Goal: Information Seeking & Learning: Learn about a topic

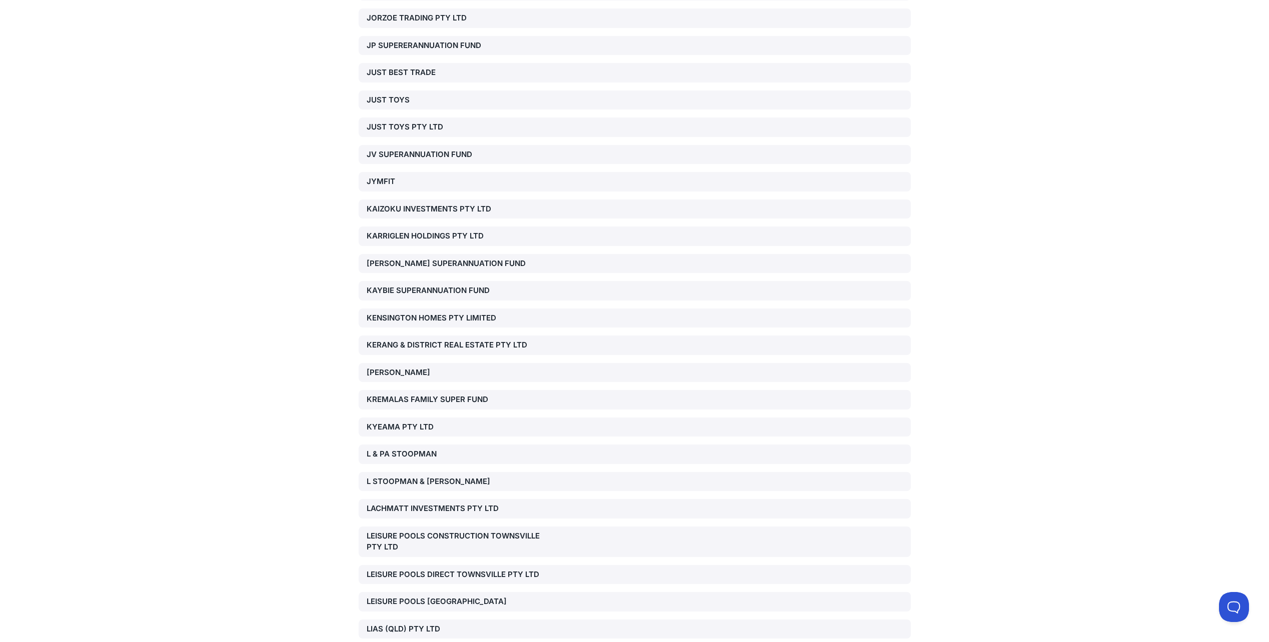
scroll to position [5153, 0]
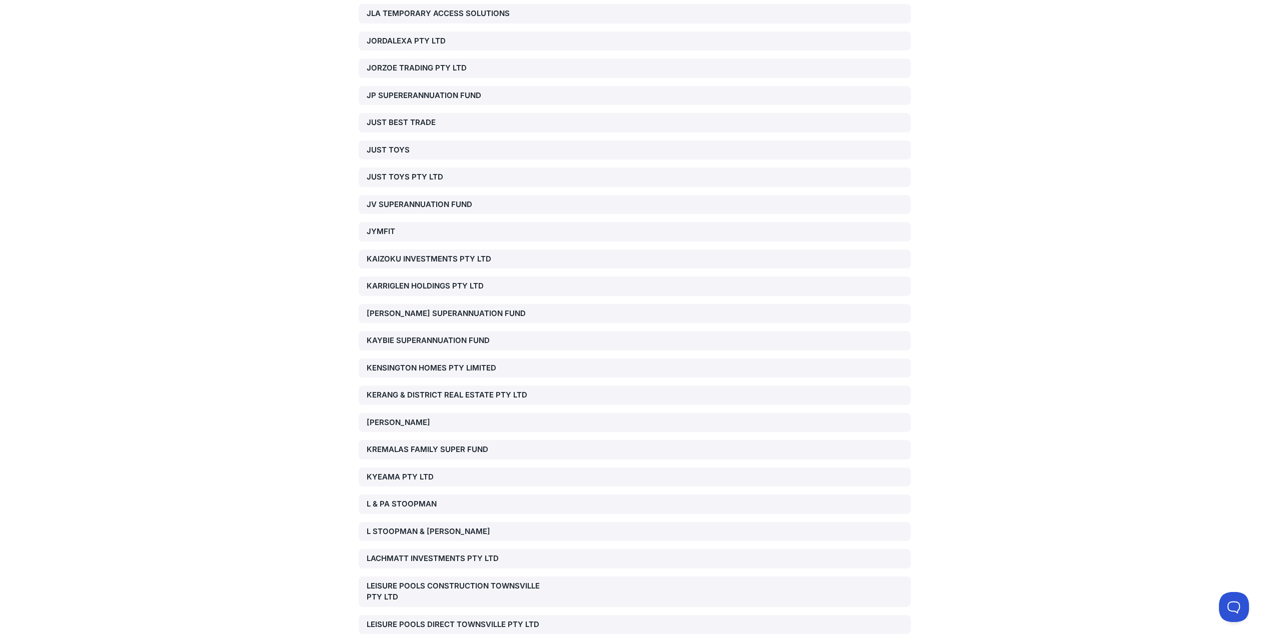
click at [417, 254] on div "KAIZOKU INVESTMENTS PTY LTD" at bounding box center [455, 260] width 176 height 12
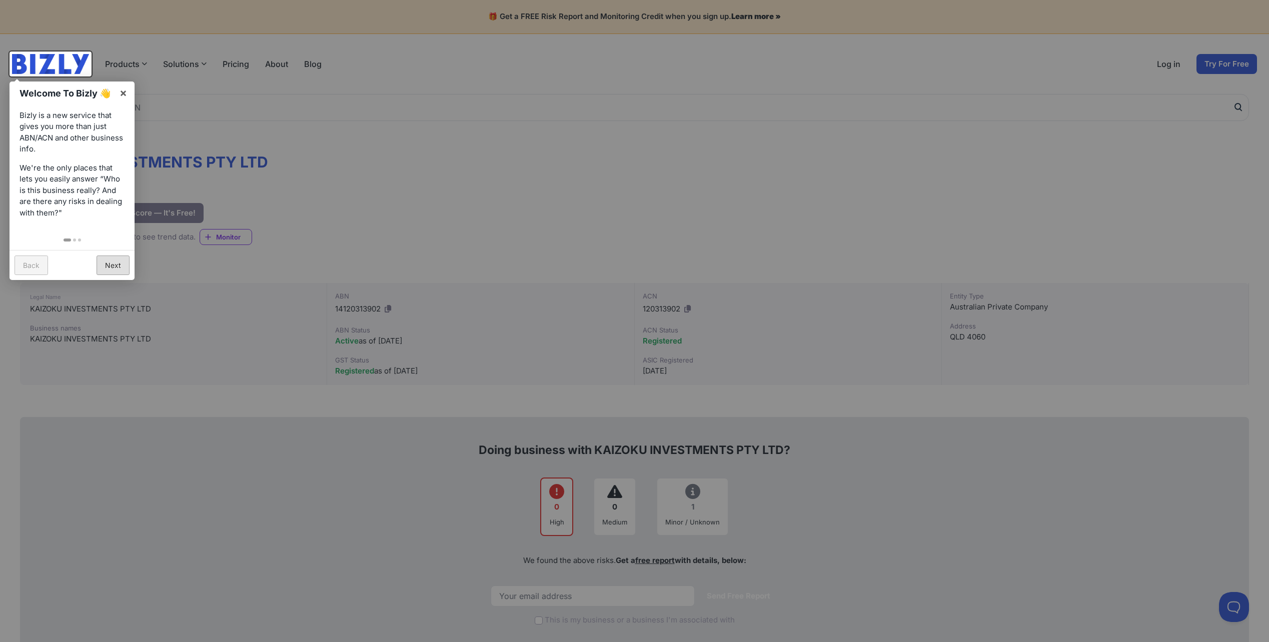
click at [116, 266] on link "Next" at bounding box center [113, 266] width 33 height 20
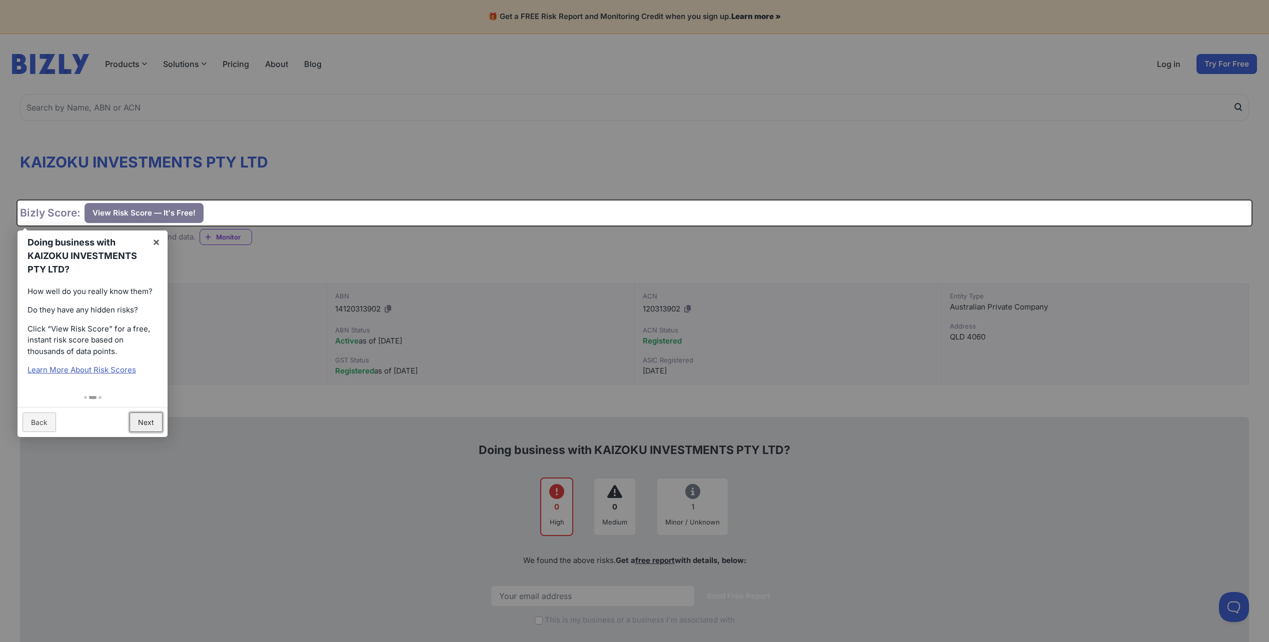
click at [152, 423] on link "Next" at bounding box center [146, 423] width 33 height 20
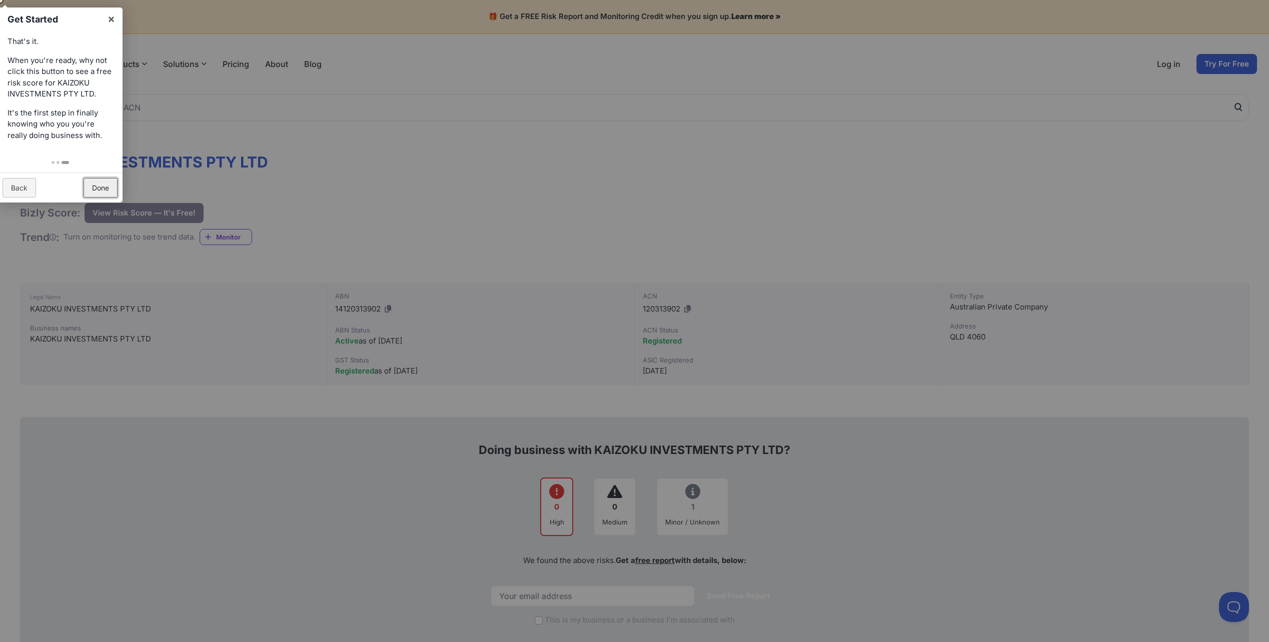
click at [97, 188] on link "Done" at bounding box center [101, 188] width 34 height 20
